Goal: Information Seeking & Learning: Learn about a topic

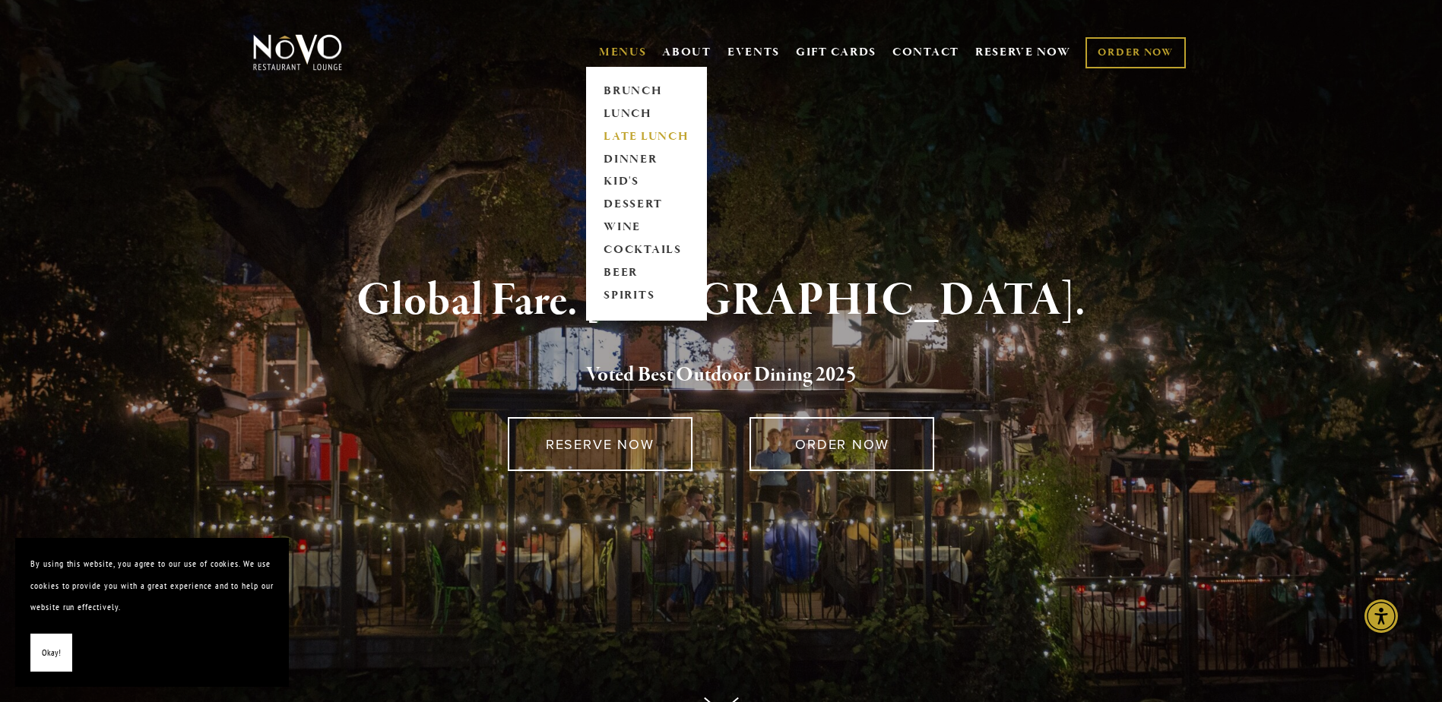
click at [612, 127] on link "LATE LUNCH" at bounding box center [646, 136] width 95 height 23
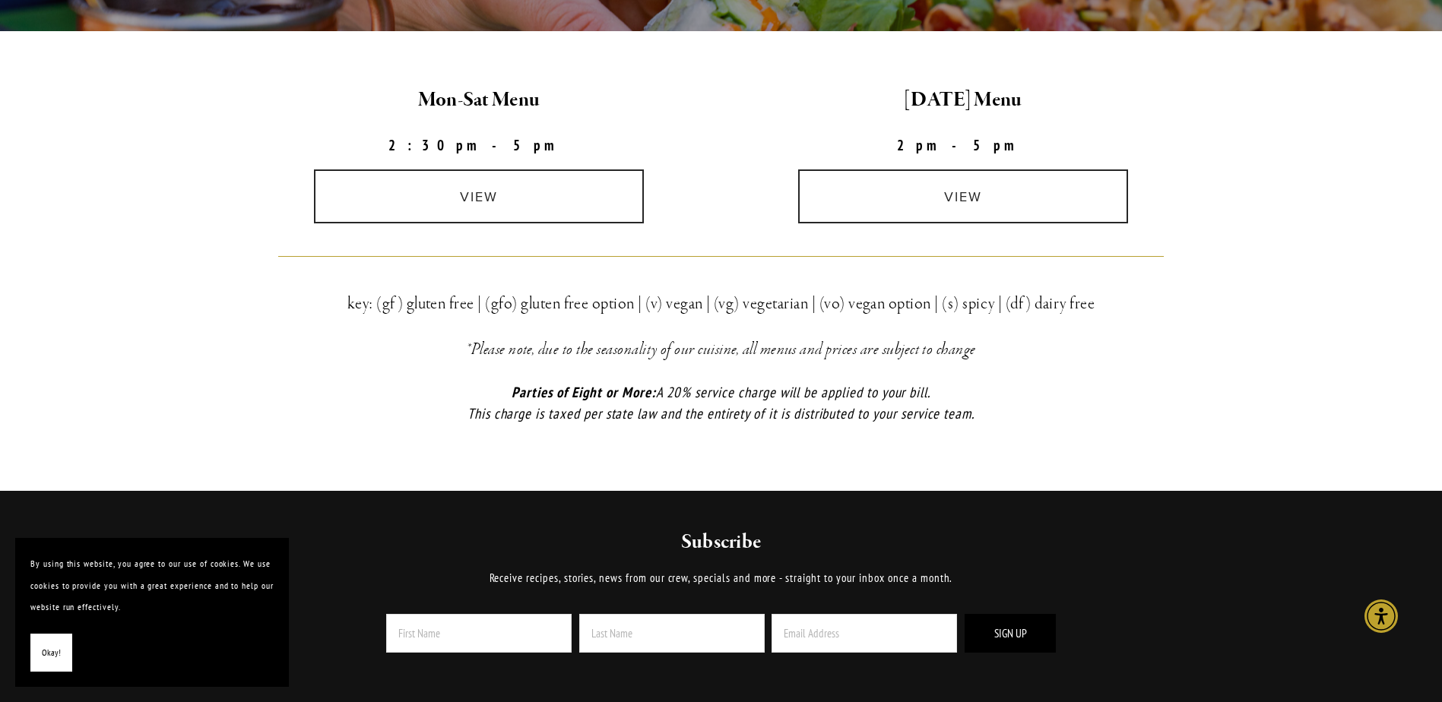
scroll to position [456, 0]
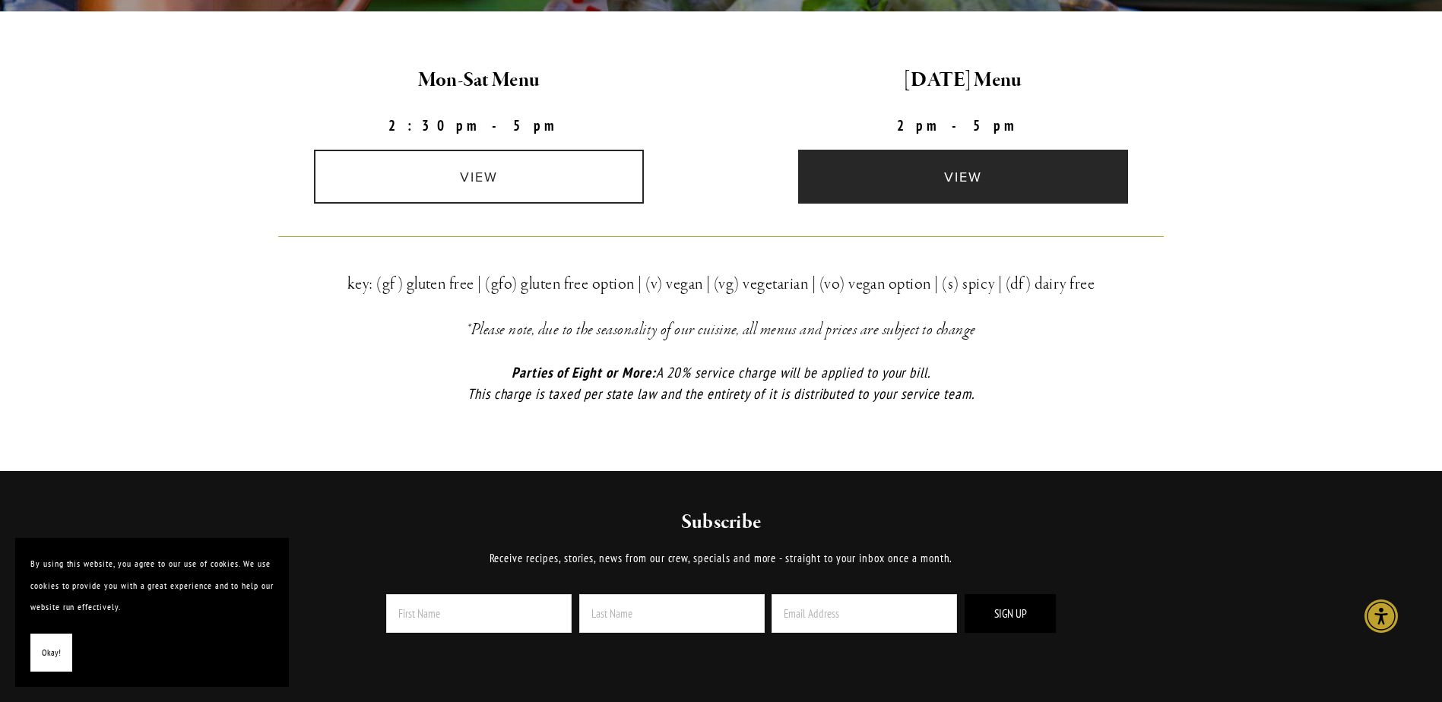
click at [985, 190] on link "view" at bounding box center [963, 177] width 330 height 54
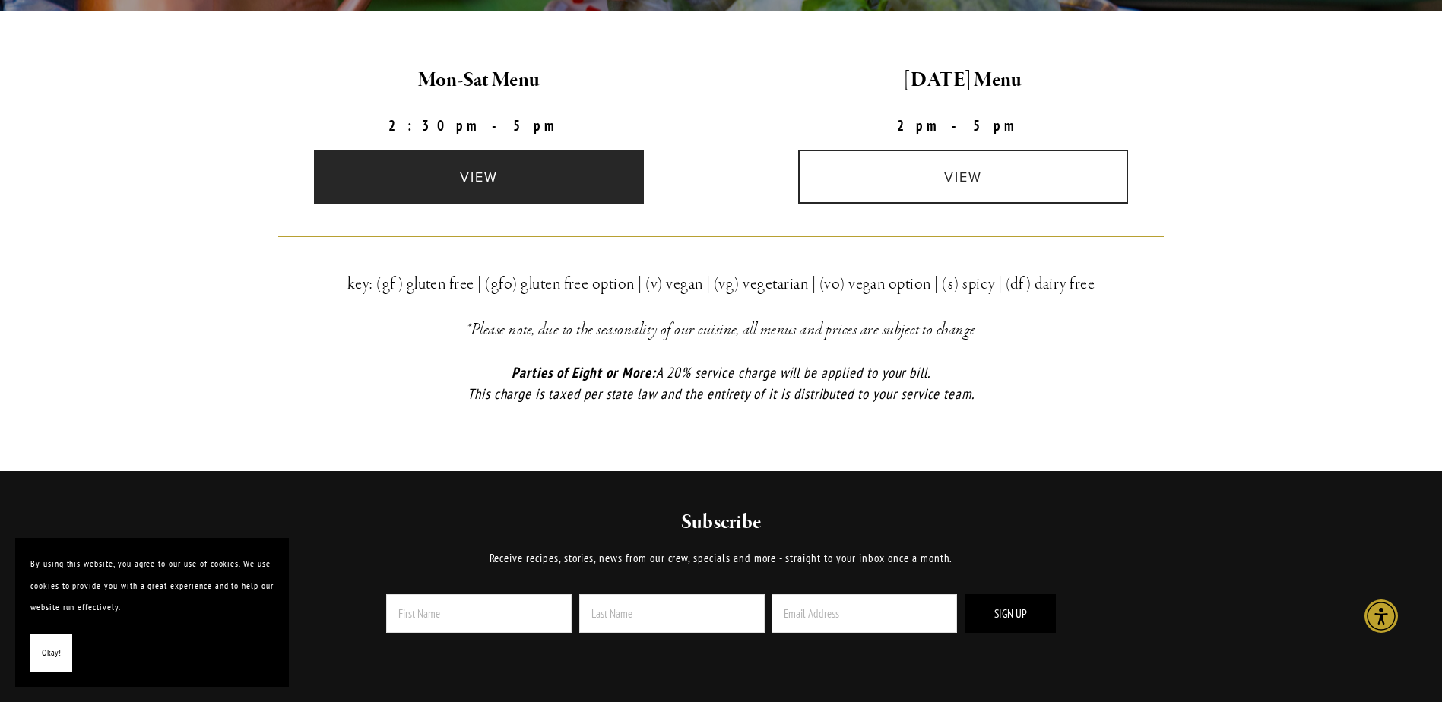
click at [528, 185] on link "view" at bounding box center [479, 177] width 330 height 54
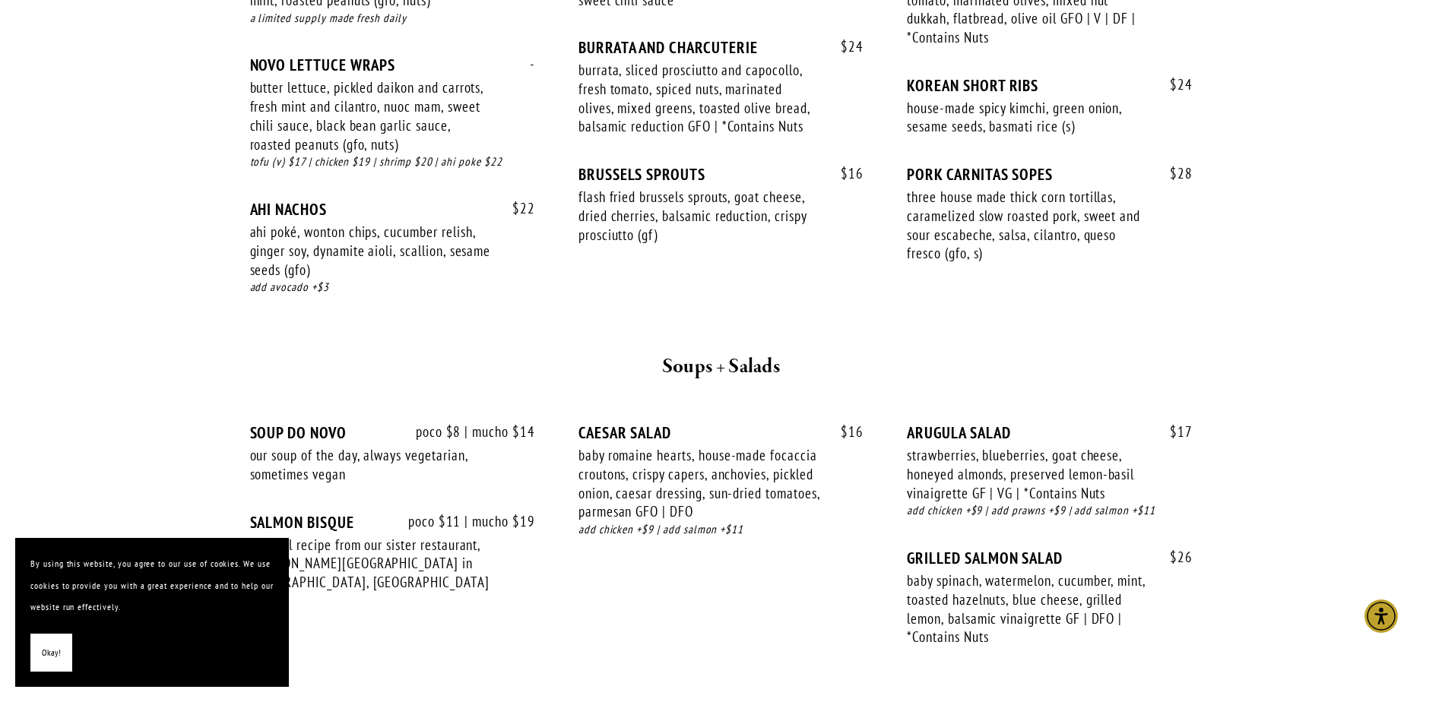
scroll to position [760, 0]
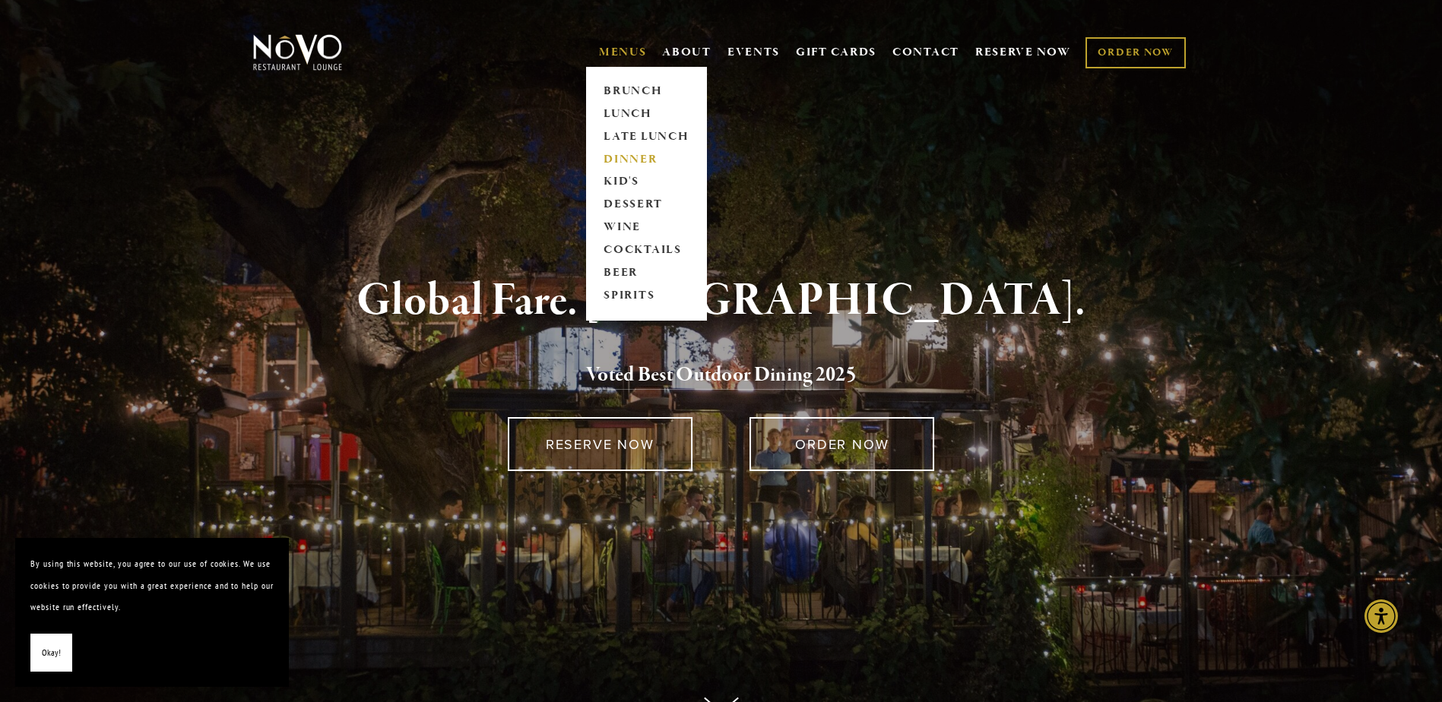
click at [614, 159] on link "DINNER" at bounding box center [646, 159] width 95 height 23
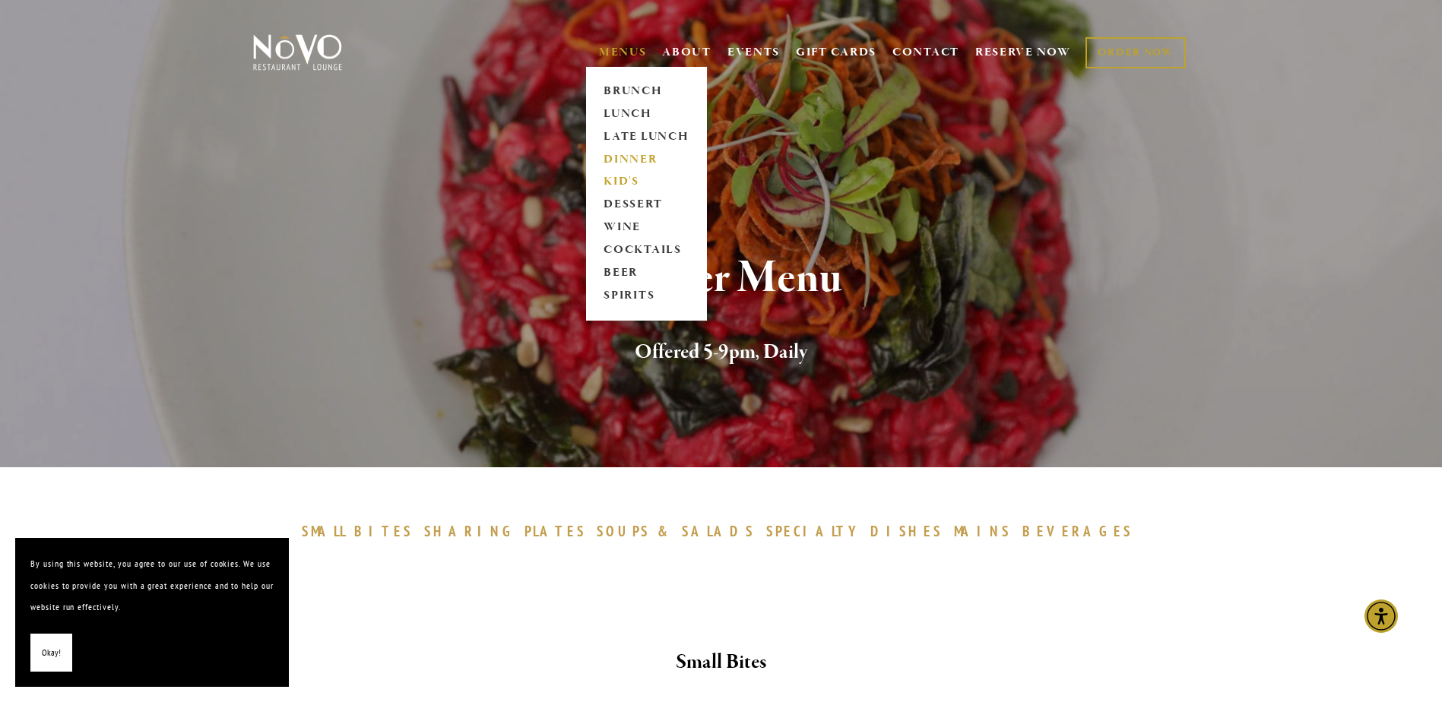
click at [618, 176] on link "KID'S" at bounding box center [646, 182] width 95 height 23
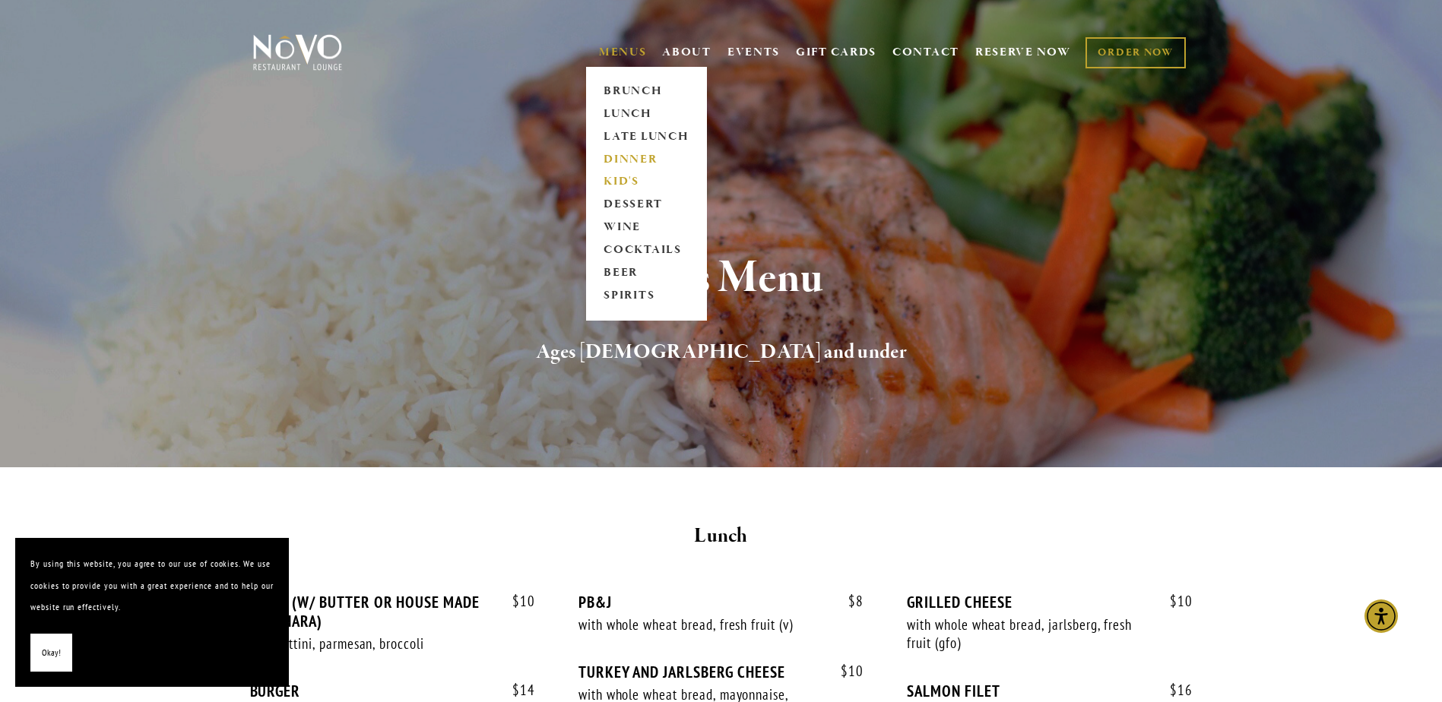
click at [634, 161] on link "DINNER" at bounding box center [646, 159] width 95 height 23
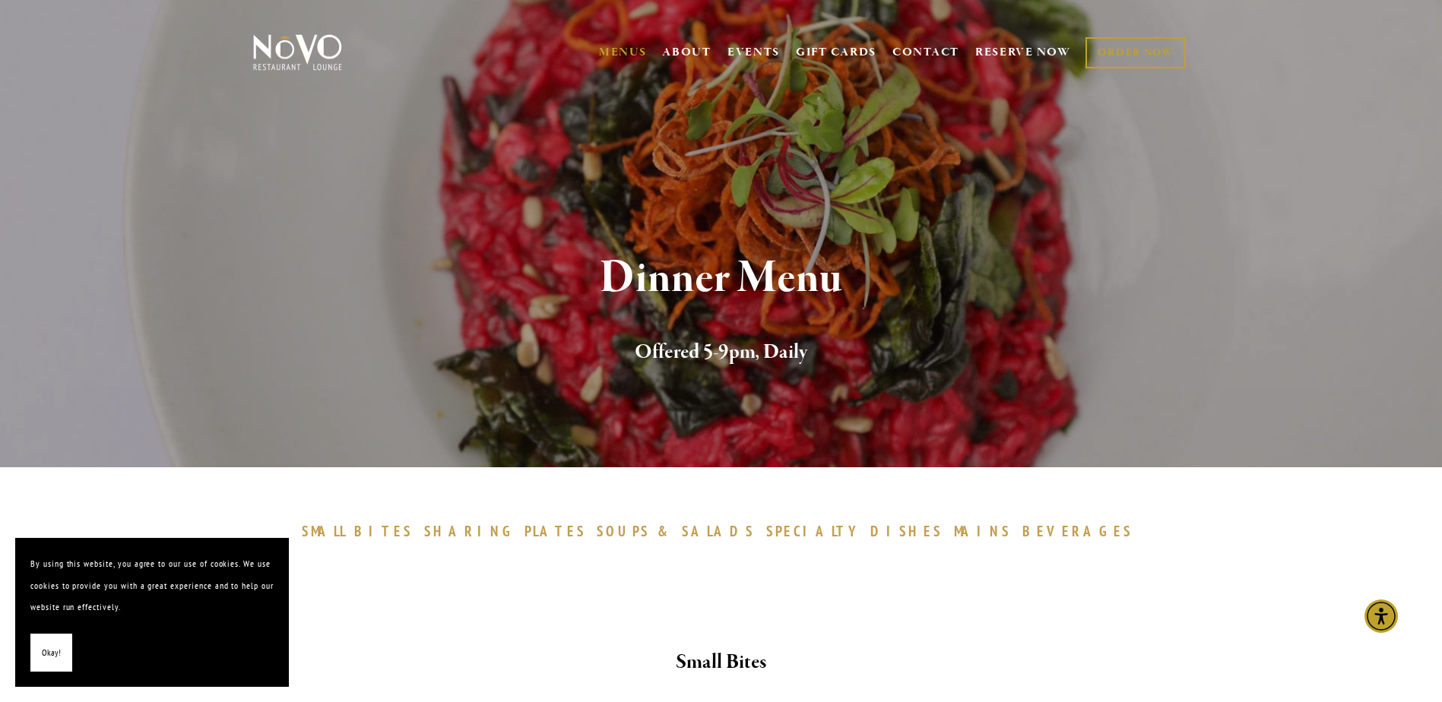
click at [347, 533] on span "SMALL" at bounding box center [325, 531] width 46 height 18
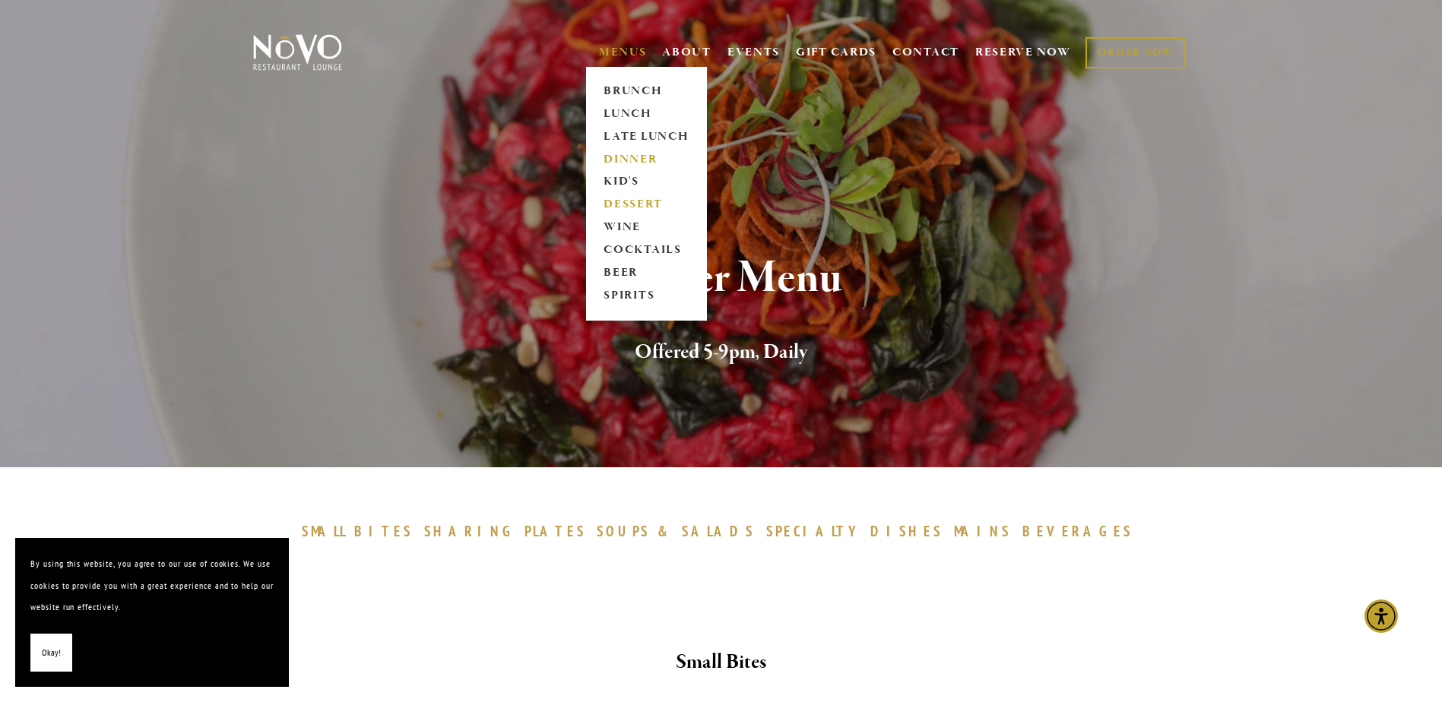
click at [625, 201] on link "DESSERT" at bounding box center [646, 205] width 95 height 23
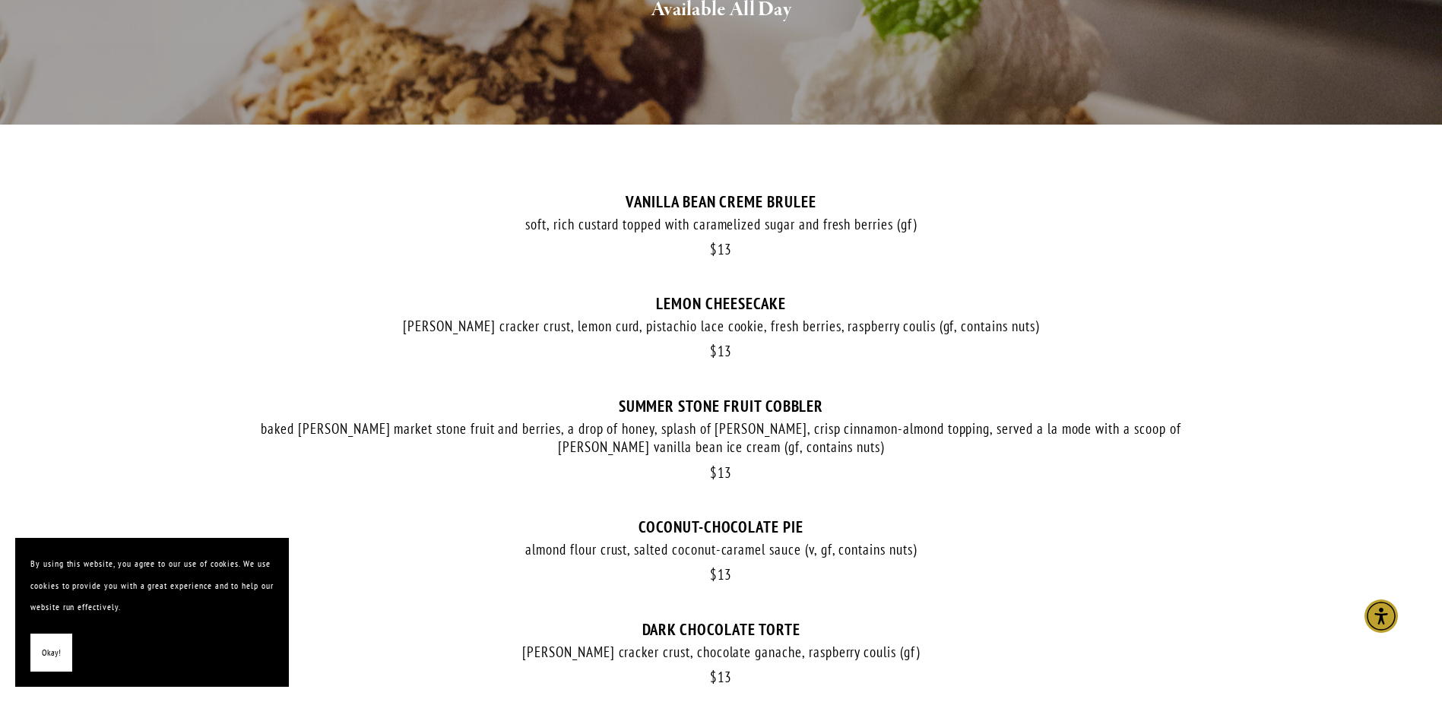
scroll to position [532, 0]
